Goal: Find specific page/section: Find specific page/section

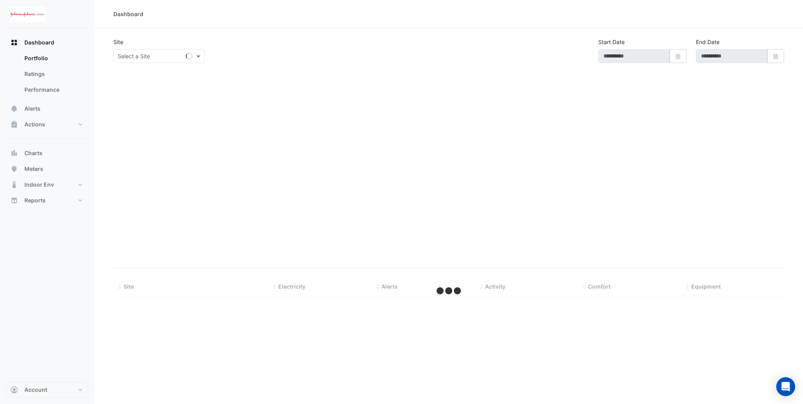
type input "**********"
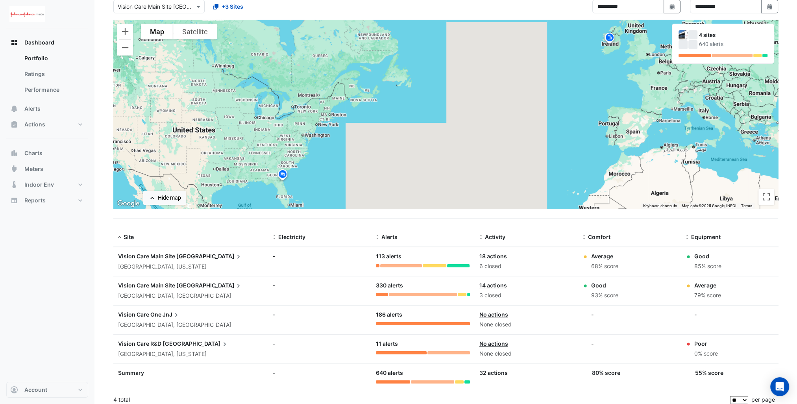
scroll to position [54, 0]
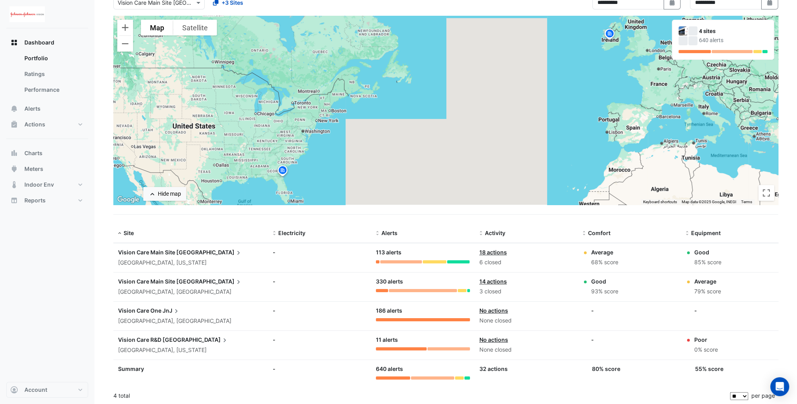
click at [497, 280] on link "14 actions" at bounding box center [494, 281] width 28 height 7
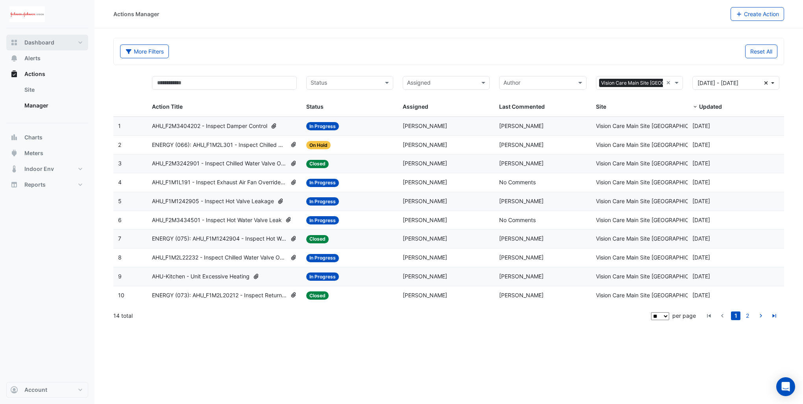
click at [32, 41] on span "Dashboard" at bounding box center [39, 43] width 30 height 8
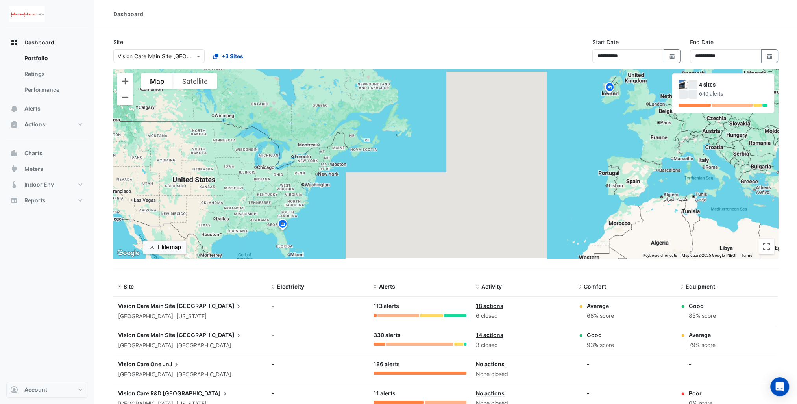
click at [483, 335] on link "14 actions" at bounding box center [490, 335] width 28 height 7
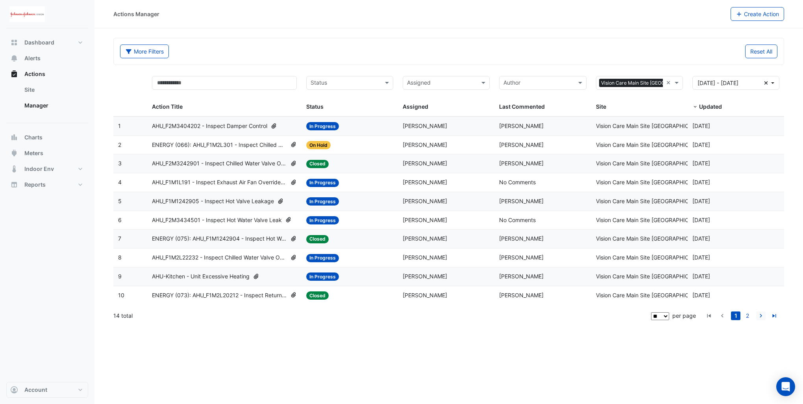
click at [759, 314] on icon "go to next page" at bounding box center [760, 317] width 9 height 8
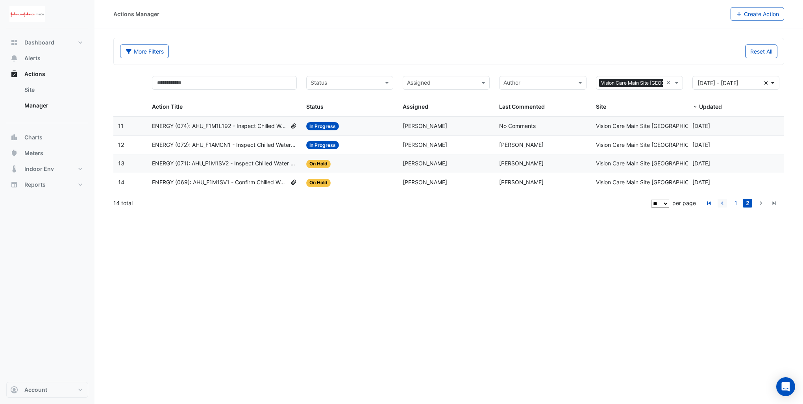
click at [723, 202] on icon "go to previous page" at bounding box center [722, 204] width 9 height 8
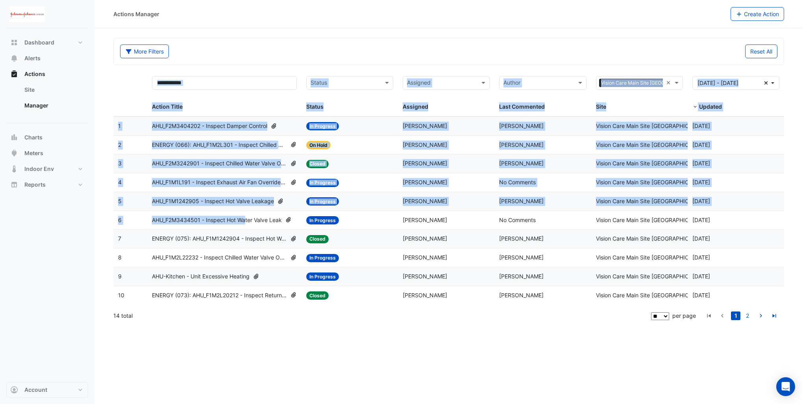
drag, startPoint x: 98, startPoint y: 72, endPoint x: 246, endPoint y: 223, distance: 211.1
click at [246, 223] on section "More Filters Reset All Status Assigned Sites × Vision Care Main Site [GEOGRAPHI…" at bounding box center [449, 176] width 709 height 297
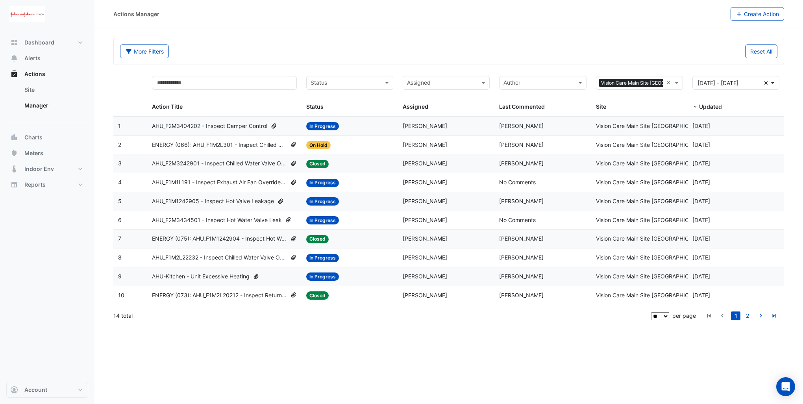
click at [205, 341] on div "Actions Manager Create Action More Filters Reset All Status Assigned Sites × Vi…" at bounding box center [449, 202] width 709 height 404
